Goal: Information Seeking & Learning: Learn about a topic

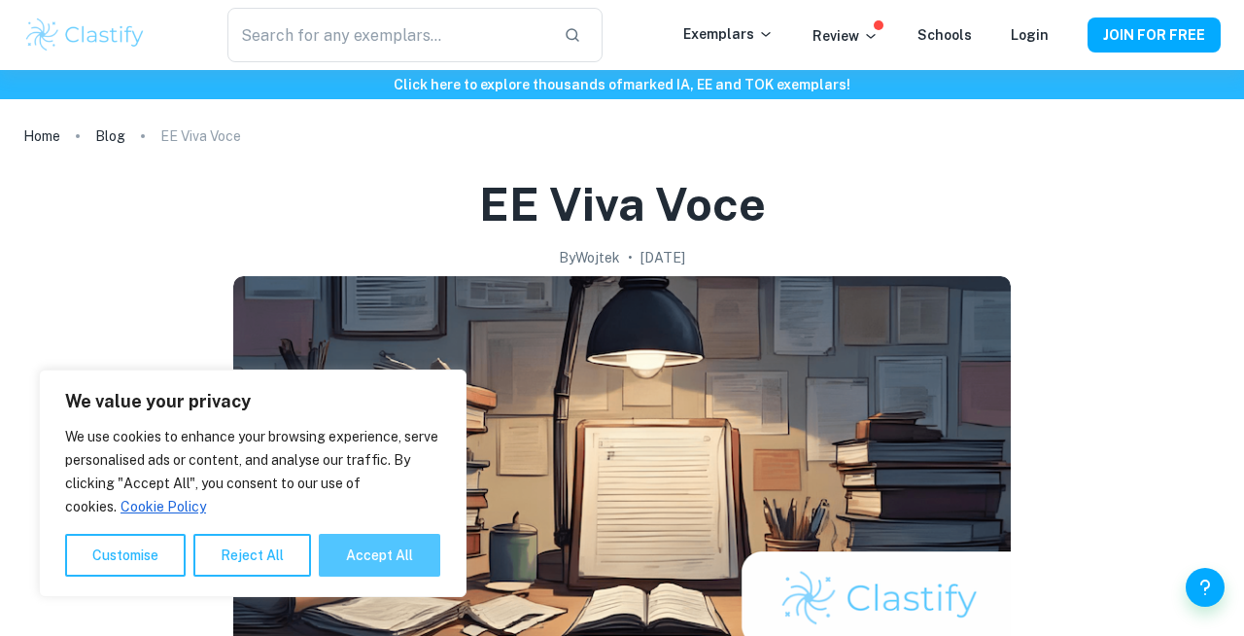
click at [342, 545] on button "Accept All" at bounding box center [380, 555] width 122 height 43
checkbox input "true"
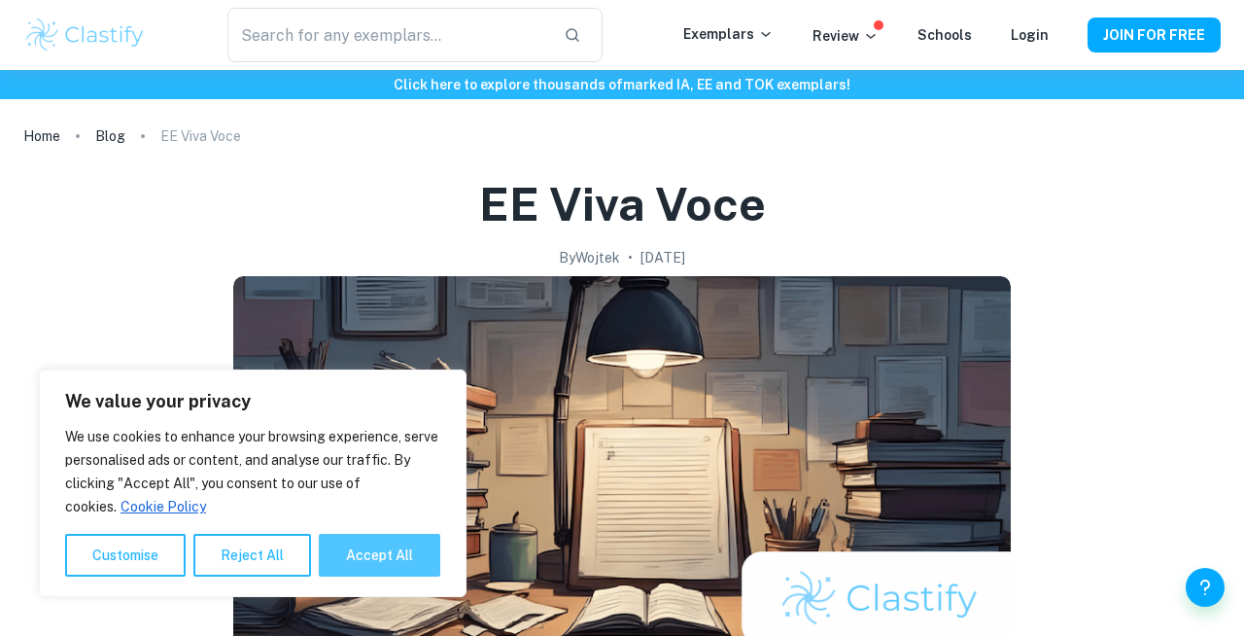
checkbox input "true"
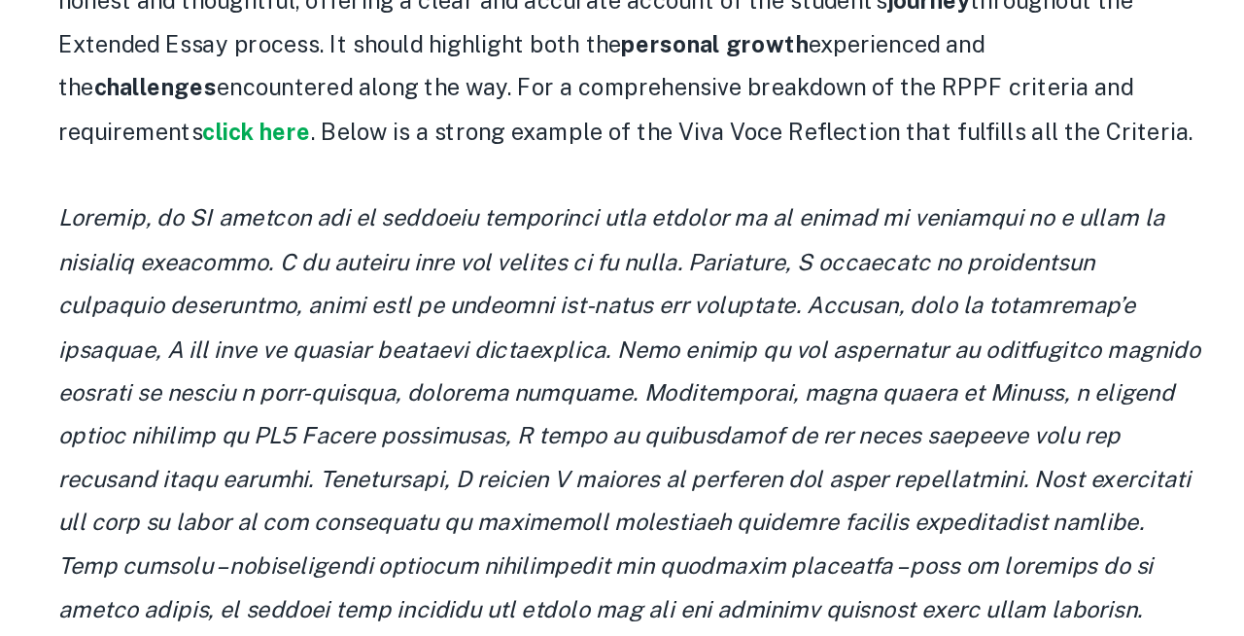
scroll to position [1816, 0]
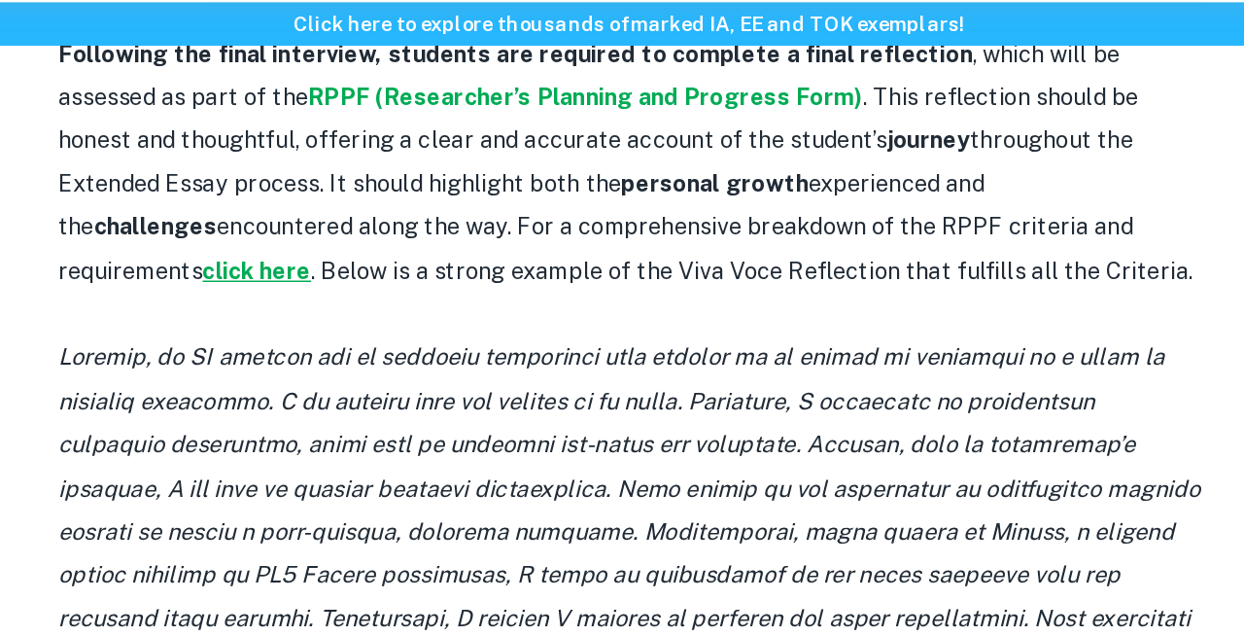
click at [405, 244] on strong "click here" at bounding box center [369, 253] width 74 height 18
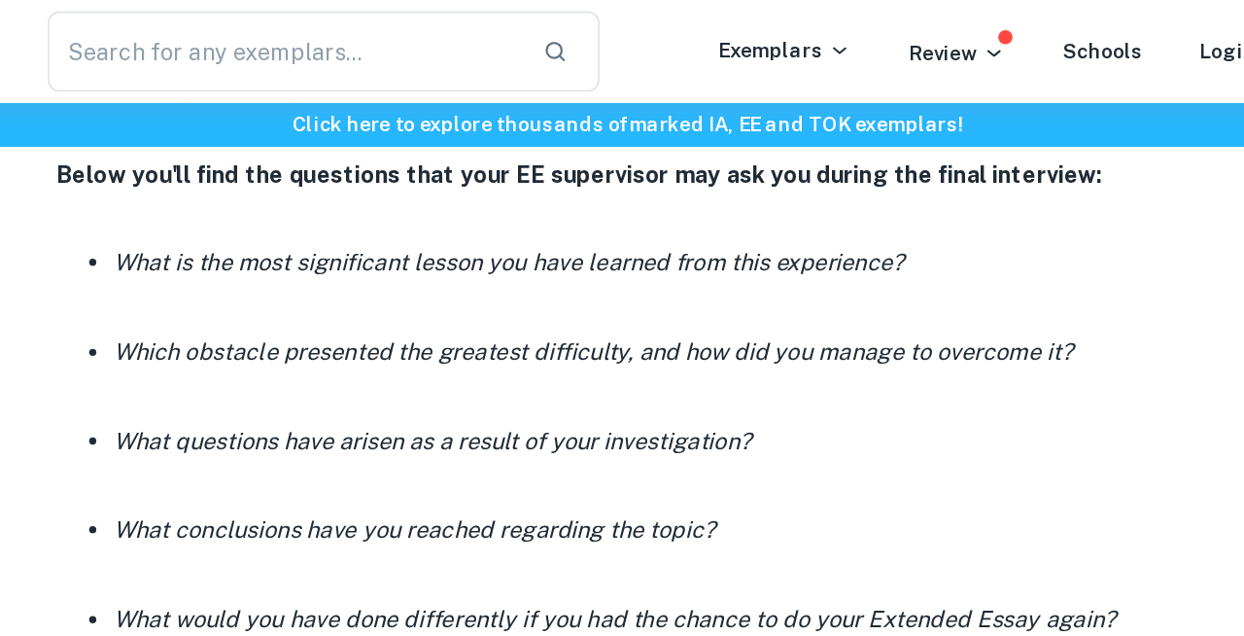
scroll to position [1312, 0]
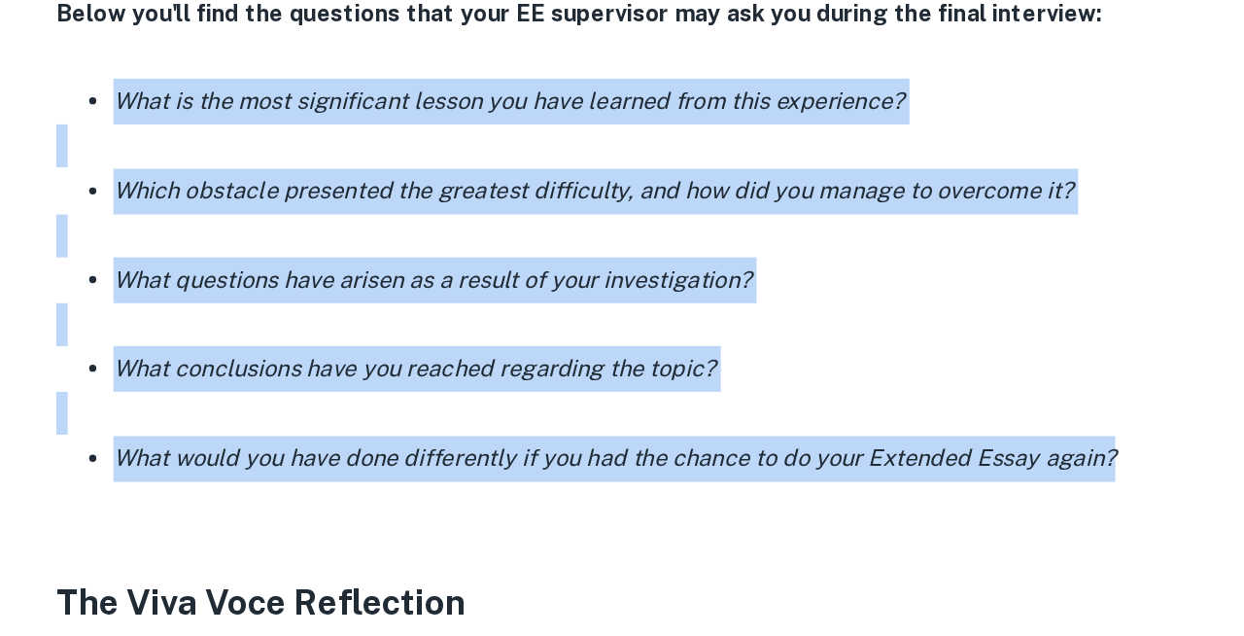
drag, startPoint x: 966, startPoint y: 449, endPoint x: 251, endPoint y: 208, distance: 755.1
click at [251, 207] on div "If you're already done with your EE, it’s time to set up that last meeting with…" at bounding box center [622, 574] width 778 height 2189
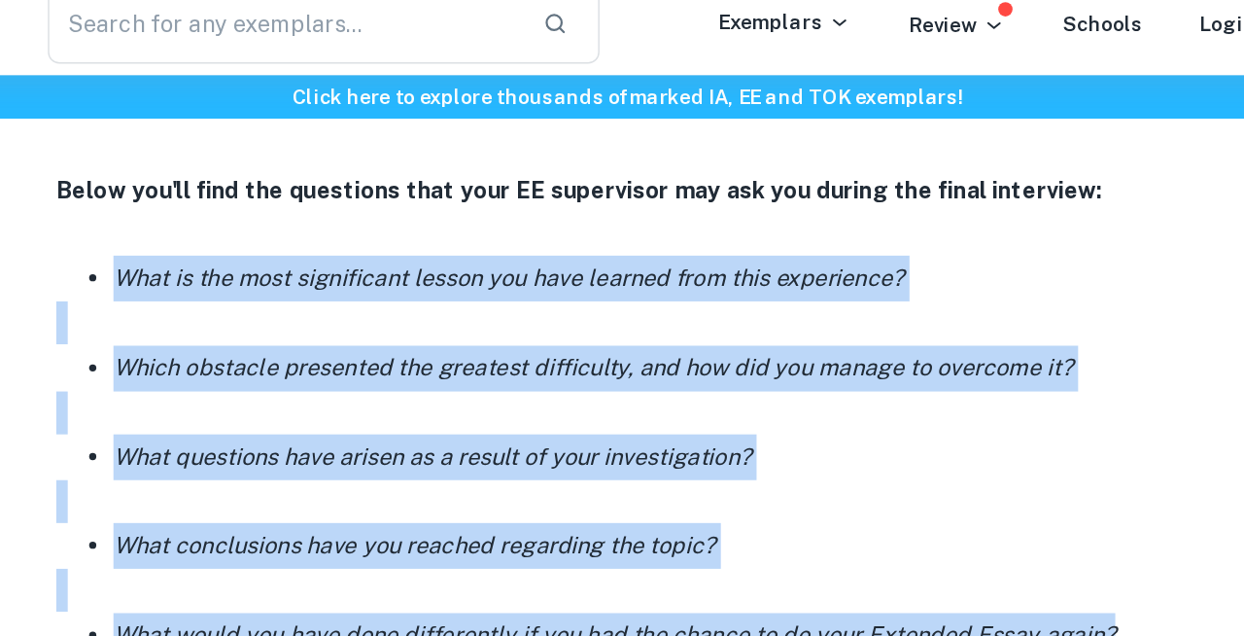
scroll to position [1292, 0]
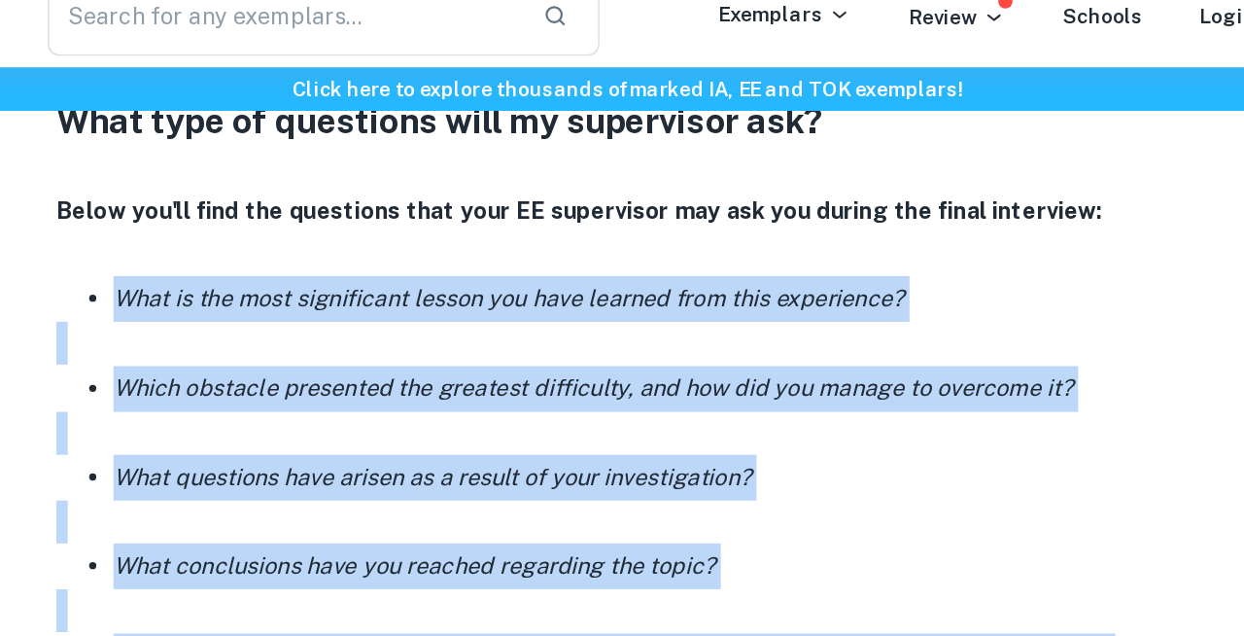
copy div "What is the most significant lesson you have learned from this experience? Whic…"
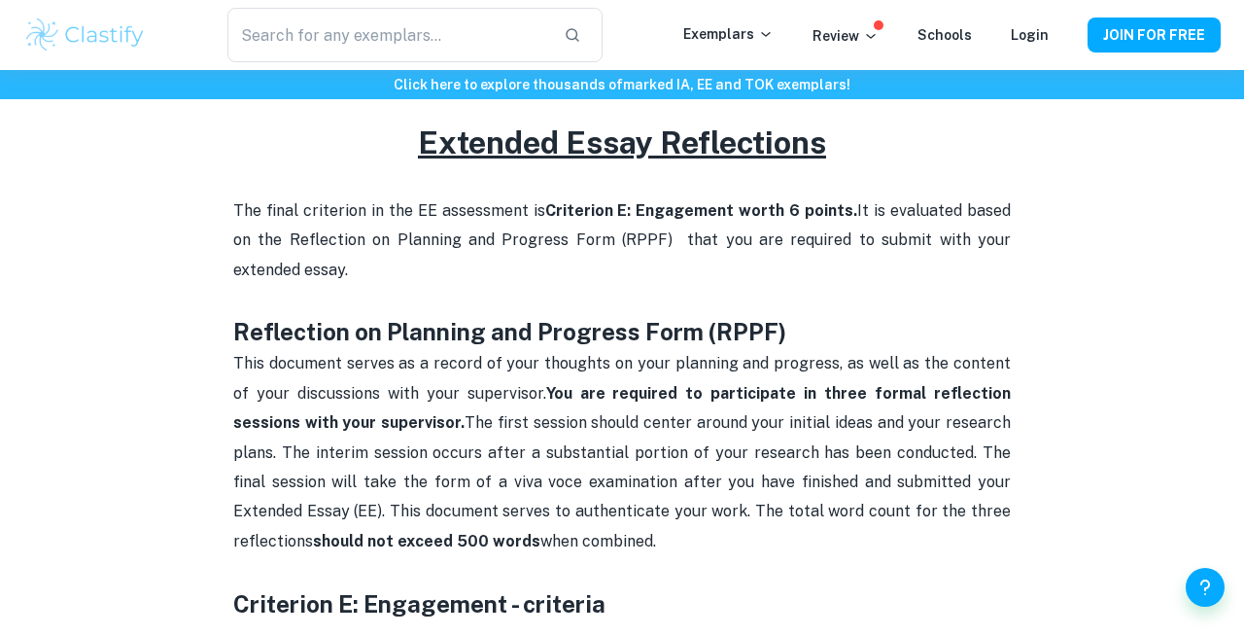
scroll to position [814, 0]
